Goal: Task Accomplishment & Management: Use online tool/utility

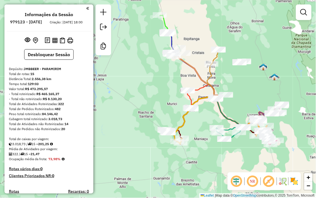
scroll to position [488, 0]
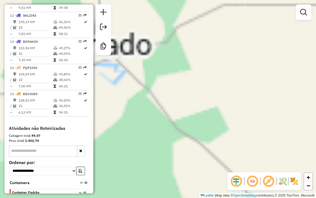
drag, startPoint x: 218, startPoint y: 62, endPoint x: 218, endPoint y: 138, distance: 75.9
click at [280, 190] on div "Janela de atendimento Grade de atendimento Capacidade Transportadoras Veículos …" at bounding box center [158, 99] width 316 height 198
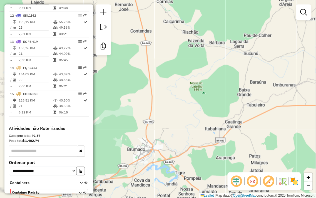
drag, startPoint x: 184, startPoint y: 88, endPoint x: 301, endPoint y: 210, distance: 169.6
click at [301, 198] on html "Aplicando filtros Pop-up bloqueado! Seu navegador bloqueou automáticamente a ab…" at bounding box center [158, 99] width 316 height 198
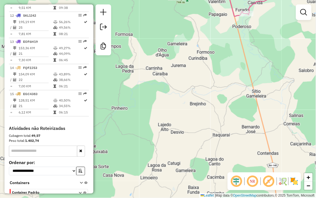
drag, startPoint x: 237, startPoint y: 49, endPoint x: 222, endPoint y: 171, distance: 123.0
click at [222, 171] on div "Janela de atendimento Grade de atendimento Capacidade Transportadoras Veículos …" at bounding box center [158, 99] width 316 height 198
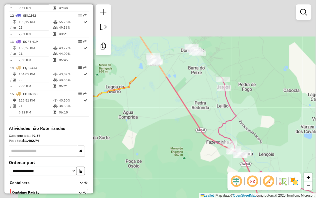
drag, startPoint x: 169, startPoint y: 70, endPoint x: 224, endPoint y: 165, distance: 109.9
click at [224, 165] on div "Janela de atendimento Grade de atendimento Capacidade Transportadoras Veículos …" at bounding box center [158, 99] width 316 height 198
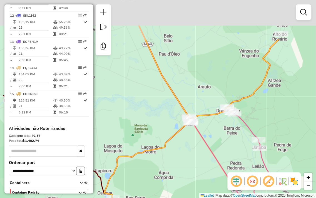
drag, startPoint x: 192, startPoint y: 93, endPoint x: 226, endPoint y: 150, distance: 66.6
click at [226, 150] on div "Janela de atendimento Grade de atendimento Capacidade Transportadoras Veículos …" at bounding box center [158, 99] width 316 height 198
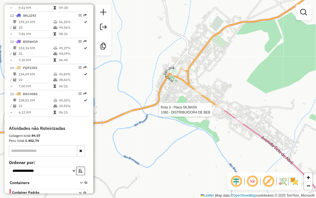
select select "**********"
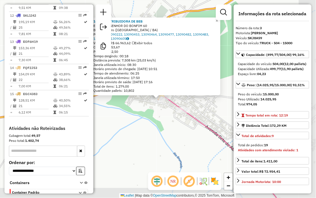
scroll to position [265, 0]
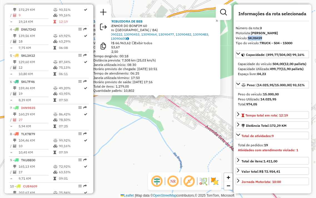
drag, startPoint x: 265, startPoint y: 36, endPoint x: 249, endPoint y: 38, distance: 16.2
click at [249, 38] on div "Veículo: SKJ8A59" at bounding box center [272, 38] width 73 height 5
copy strong "SKJ8A59"
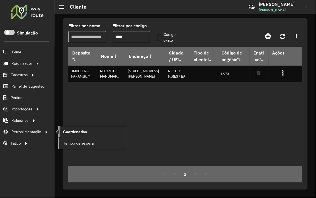
click at [71, 134] on span "Coordenadas" at bounding box center [75, 132] width 24 height 6
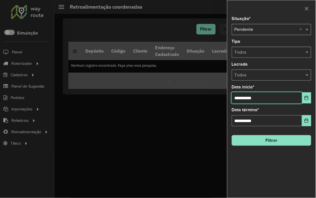
click at [240, 98] on input "**********" at bounding box center [267, 97] width 70 height 11
click at [240, 100] on input "**********" at bounding box center [267, 97] width 70 height 11
type input "**********"
click at [282, 141] on button "Filtrar" at bounding box center [272, 140] width 80 height 11
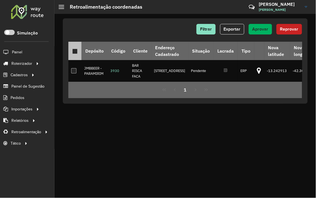
click at [73, 51] on div at bounding box center [74, 51] width 5 height 5
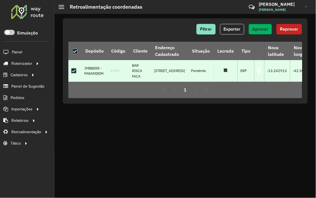
click at [257, 31] on span "Aprovar" at bounding box center [261, 29] width 16 height 5
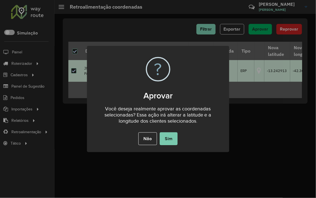
click at [171, 139] on button "Sim" at bounding box center [169, 138] width 18 height 13
